Goal: Task Accomplishment & Management: Manage account settings

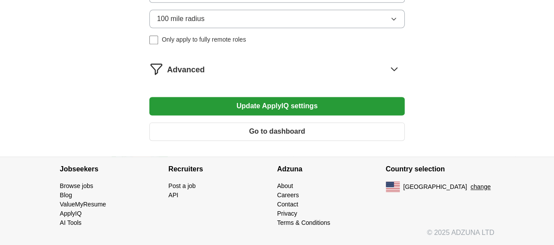
scroll to position [573, 0]
click at [240, 42] on span "Only apply to fully remote roles" at bounding box center [204, 39] width 84 height 9
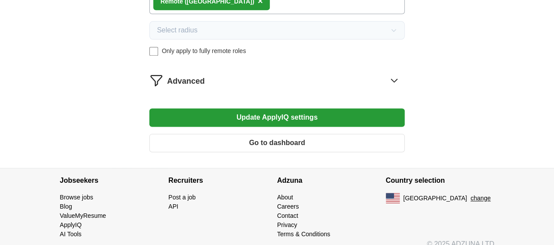
scroll to position [510, 0]
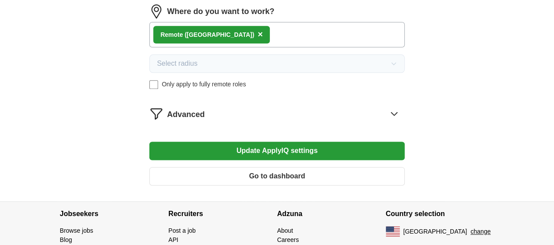
click at [257, 39] on span "×" at bounding box center [259, 34] width 5 height 10
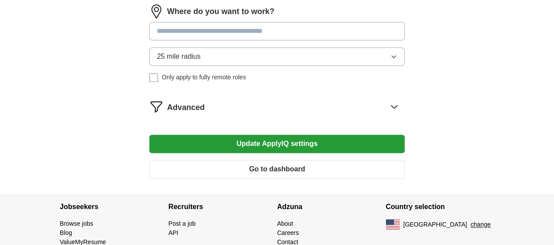
click at [208, 40] on input at bounding box center [276, 31] width 255 height 18
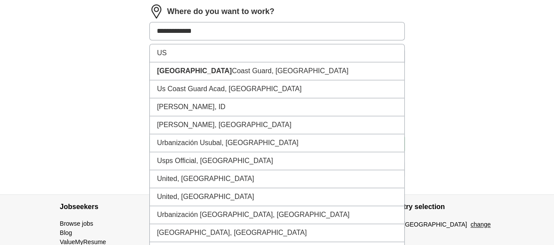
type input "**********"
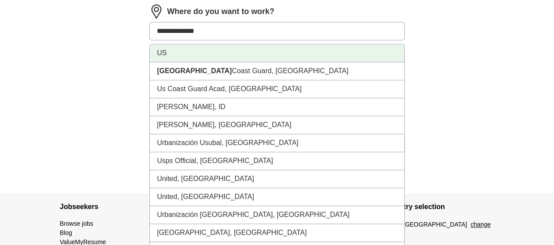
click at [186, 62] on li "US" at bounding box center [277, 53] width 254 height 18
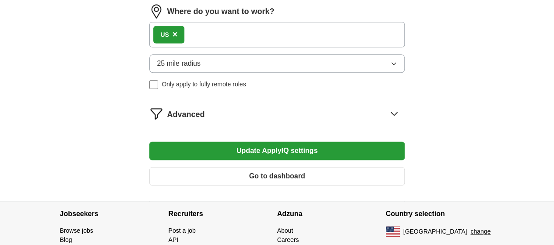
click at [200, 69] on span "25 mile radius" at bounding box center [179, 63] width 44 height 11
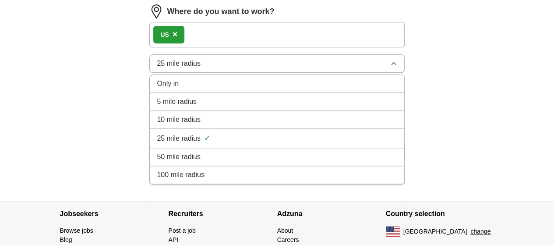
click at [196, 93] on li "Only in" at bounding box center [277, 84] width 254 height 18
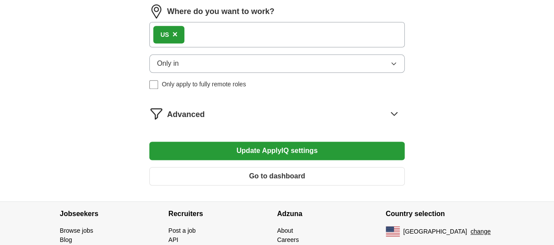
click at [183, 89] on label "Only apply to fully remote roles" at bounding box center [276, 84] width 255 height 9
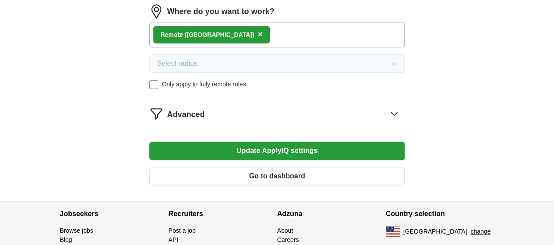
click at [234, 160] on button "Update ApplyIQ settings" at bounding box center [276, 150] width 255 height 18
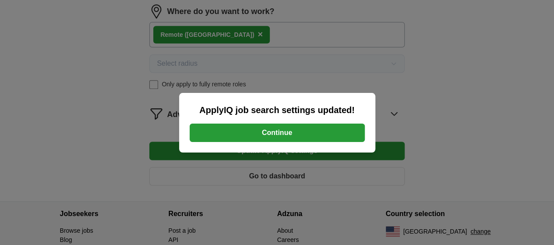
click at [253, 136] on button "Continue" at bounding box center [277, 132] width 175 height 18
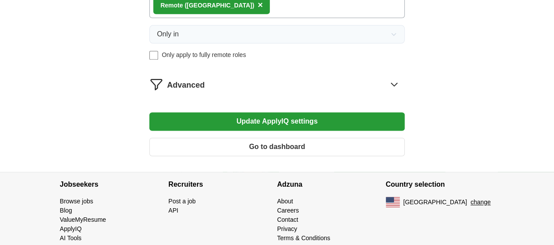
scroll to position [573, 0]
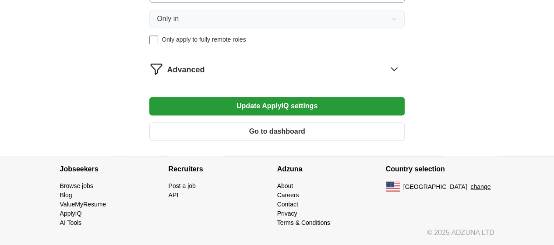
click at [204, 71] on span "Advanced" at bounding box center [186, 70] width 38 height 12
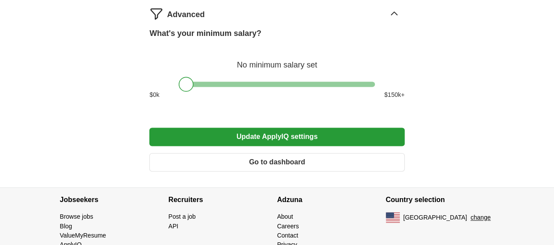
scroll to position [613, 0]
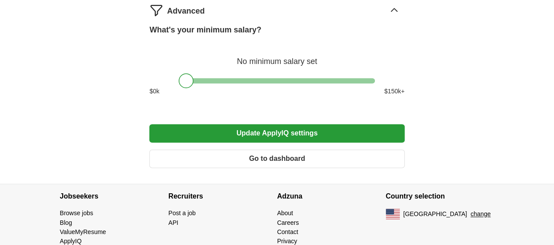
click at [295, 168] on button "Go to dashboard" at bounding box center [276, 158] width 255 height 18
